Goal: Navigation & Orientation: Understand site structure

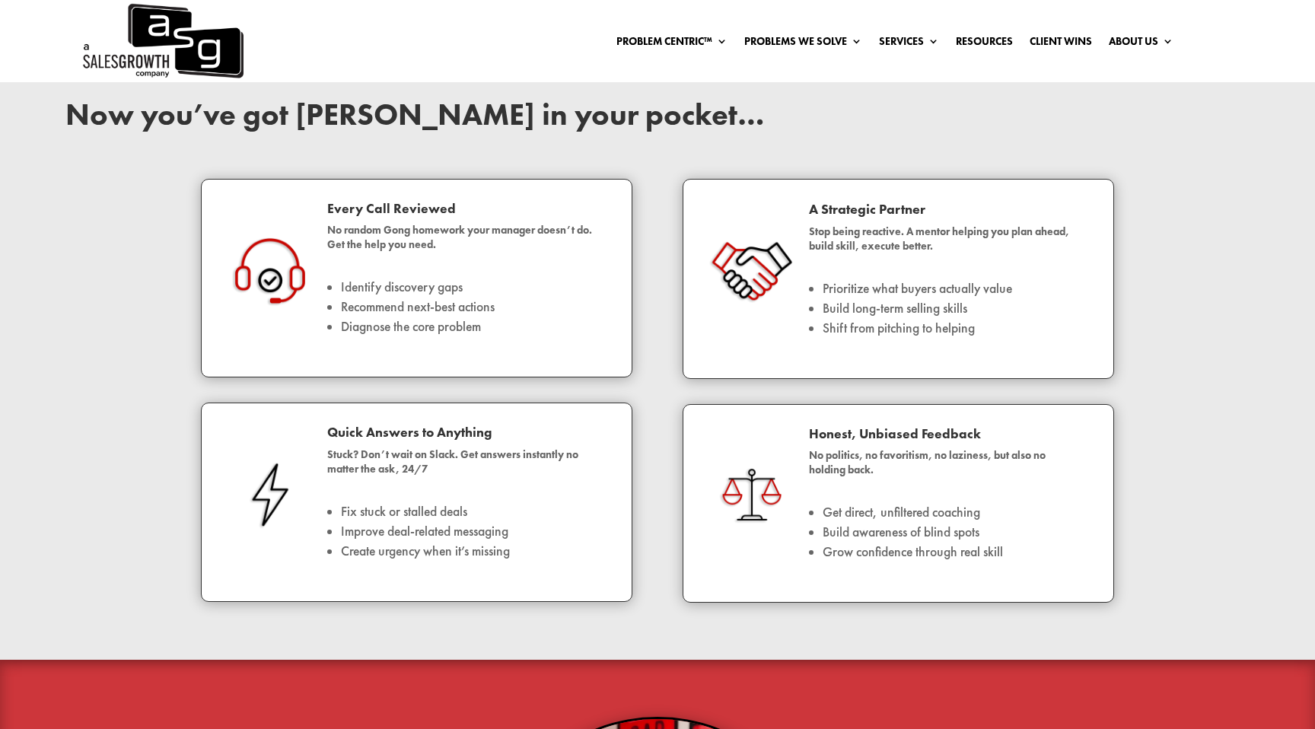
scroll to position [2136, 0]
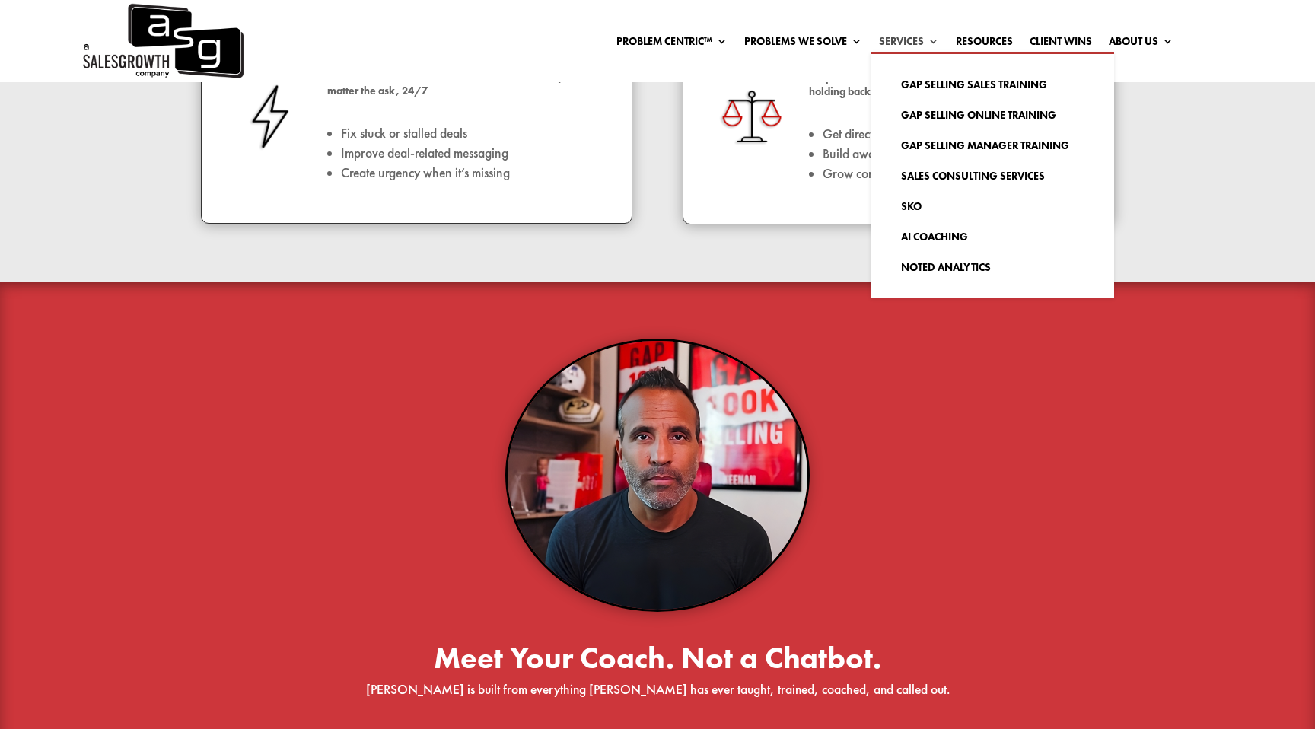
click at [913, 45] on link "Services" at bounding box center [909, 44] width 60 height 17
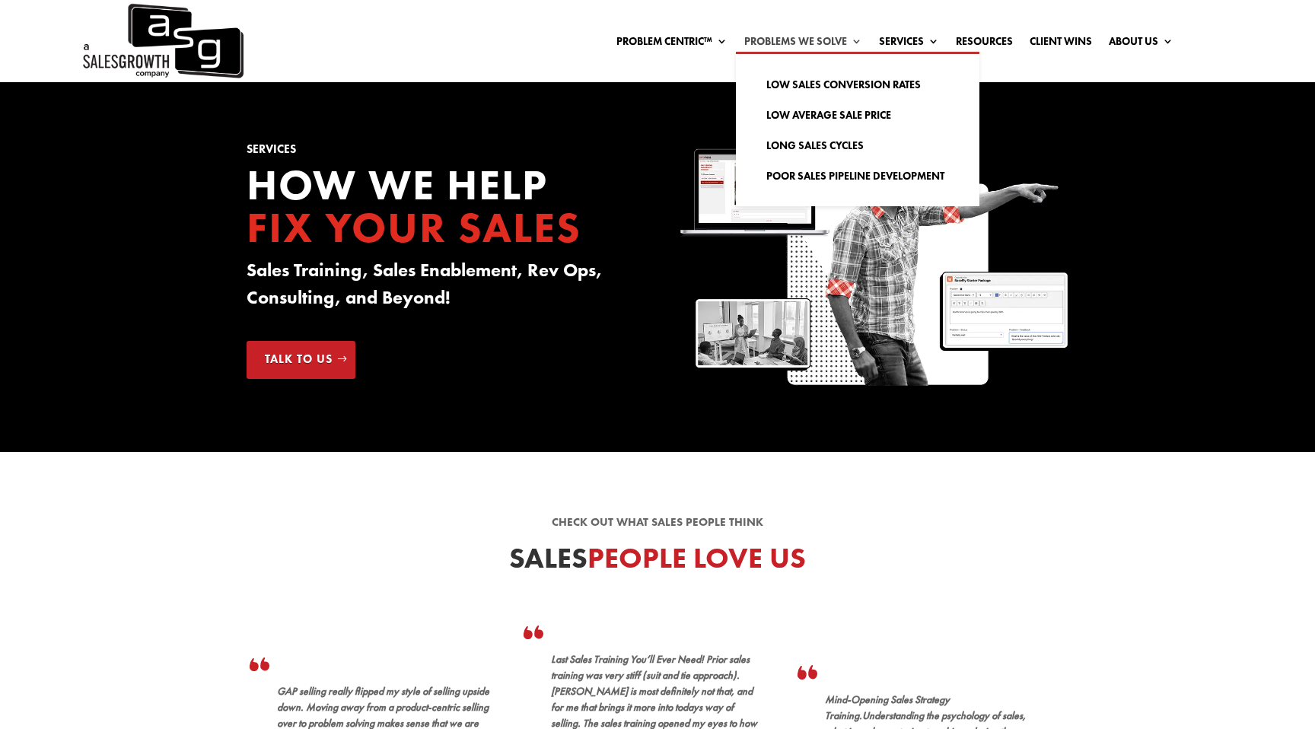
click at [830, 41] on link "Problems We Solve" at bounding box center [803, 44] width 118 height 17
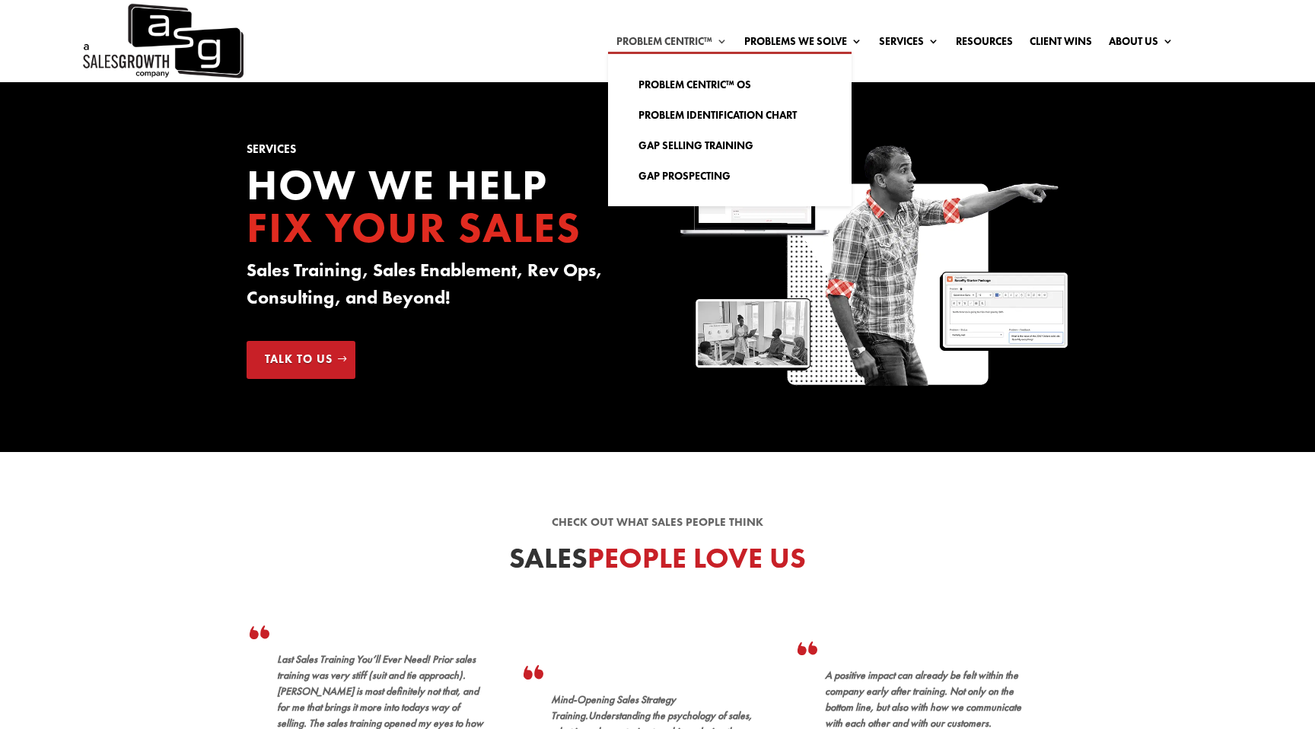
click at [685, 37] on link "Problem Centric™" at bounding box center [671, 44] width 111 height 17
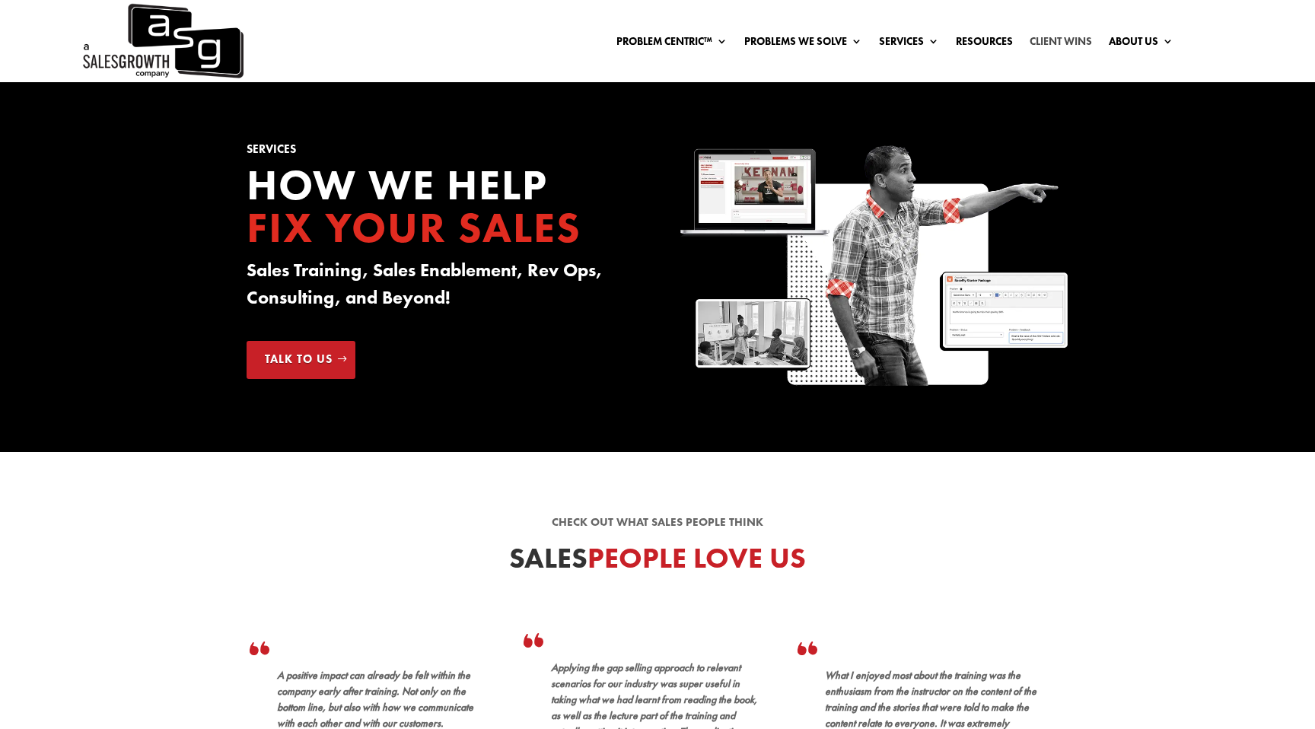
click at [1053, 39] on link "Client Wins" at bounding box center [1061, 44] width 62 height 17
